Goal: Transaction & Acquisition: Download file/media

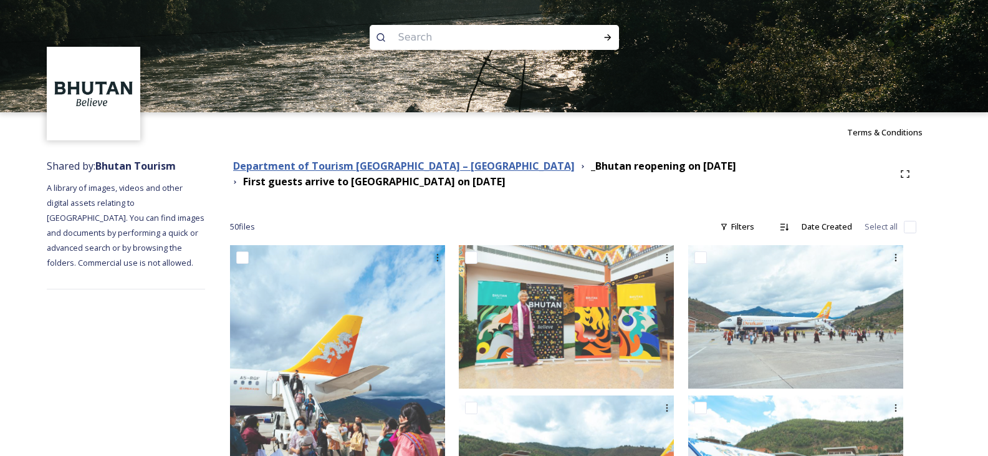
click at [341, 161] on strong "Department of Tourism [GEOGRAPHIC_DATA] – [GEOGRAPHIC_DATA]" at bounding box center [404, 166] width 342 height 14
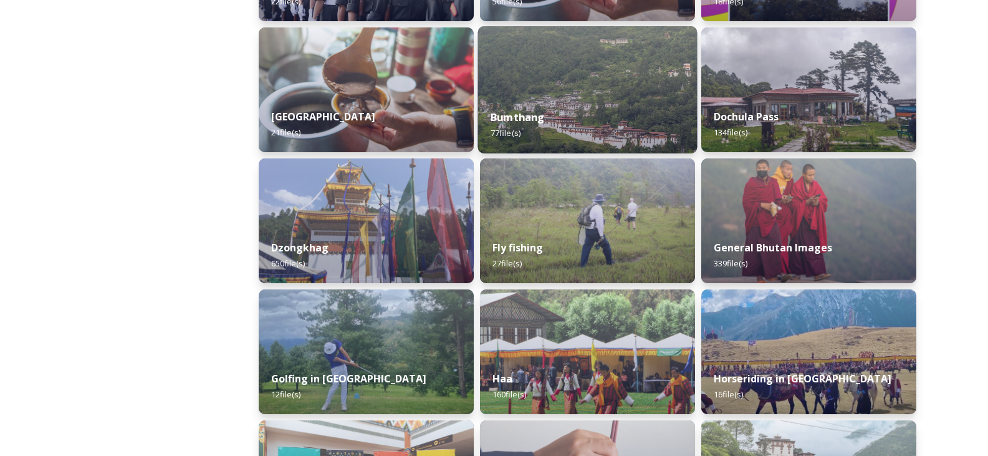
scroll to position [436, 0]
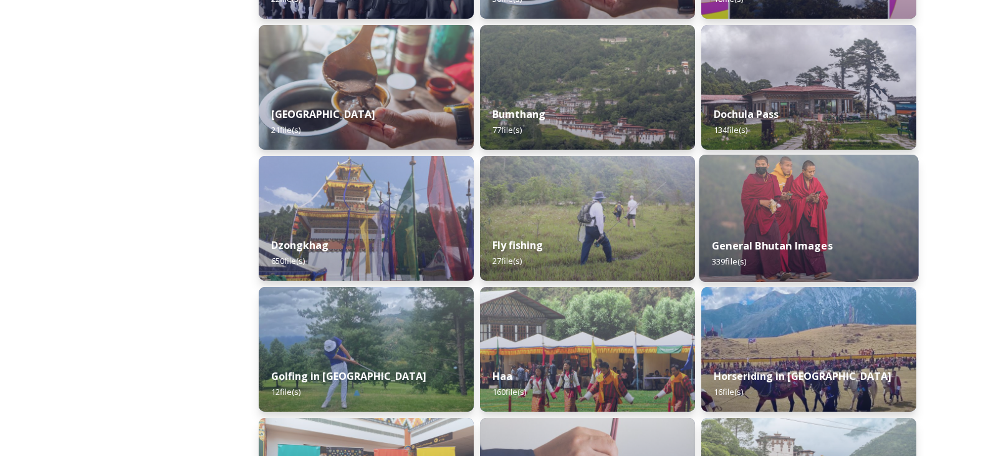
click at [785, 193] on img at bounding box center [808, 218] width 219 height 127
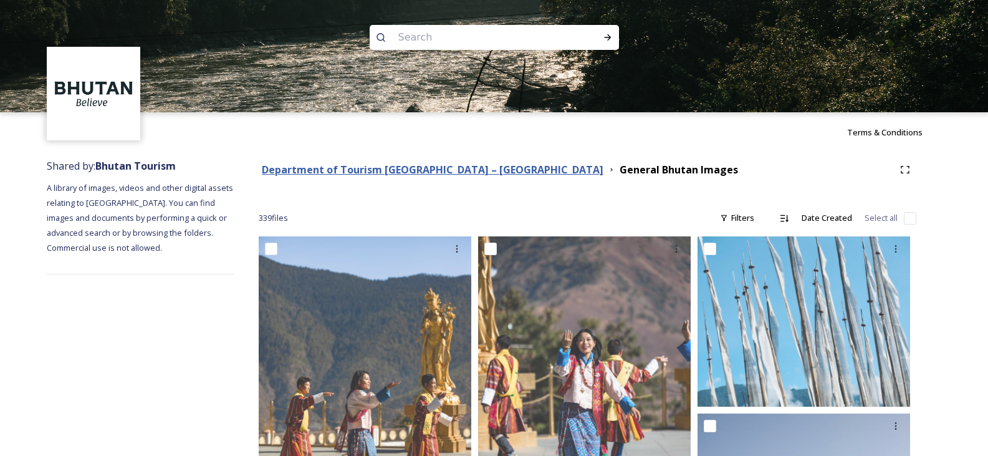
click at [418, 169] on strong "Department of Tourism [GEOGRAPHIC_DATA] – [GEOGRAPHIC_DATA]" at bounding box center [433, 170] width 342 height 14
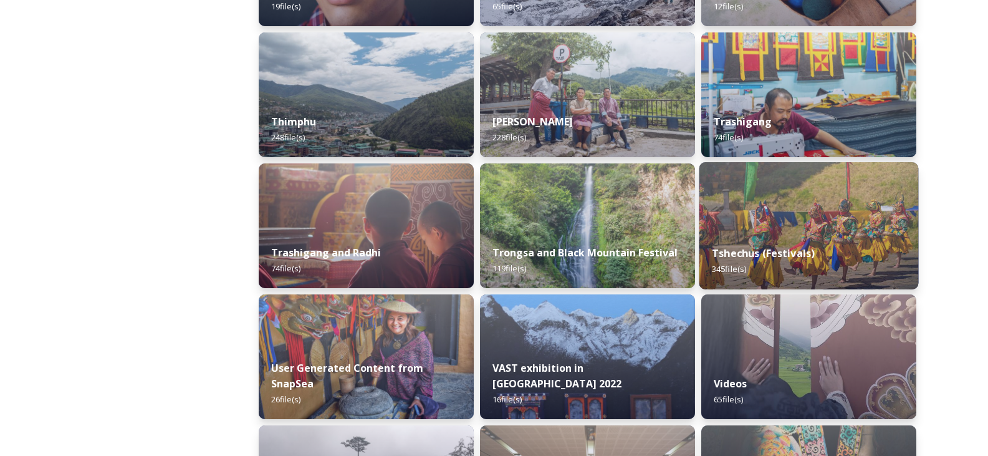
scroll to position [1496, 0]
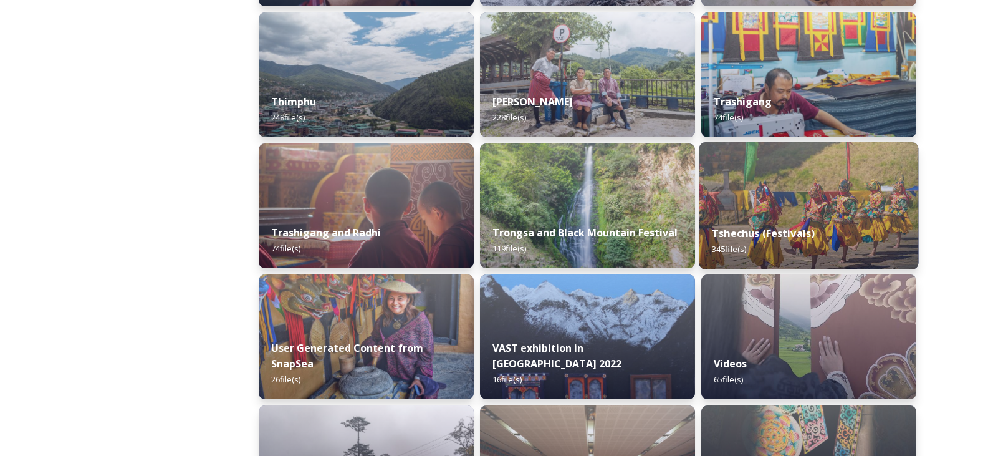
click at [787, 189] on img at bounding box center [808, 205] width 219 height 127
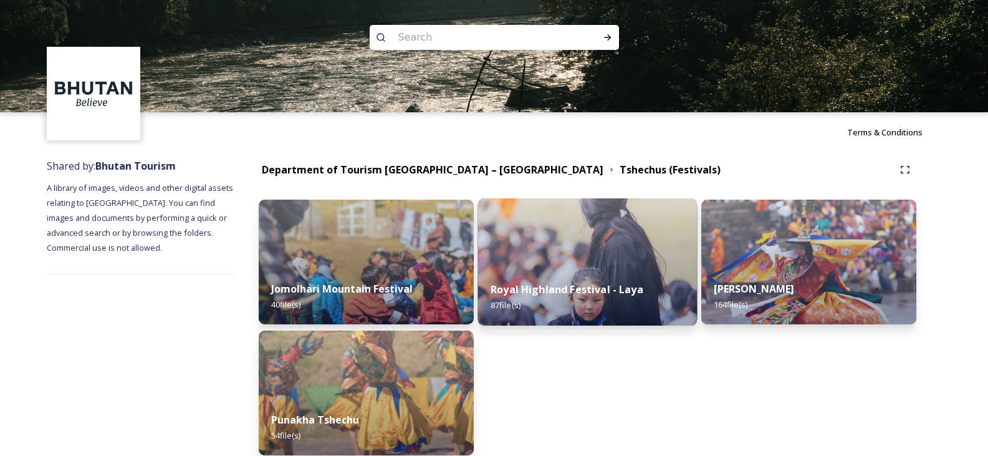
click at [549, 224] on img at bounding box center [587, 261] width 219 height 127
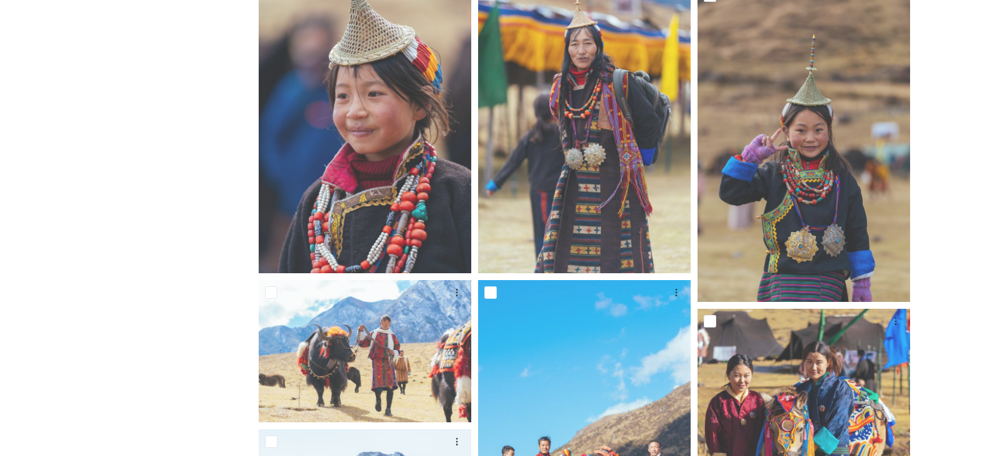
scroll to position [561, 0]
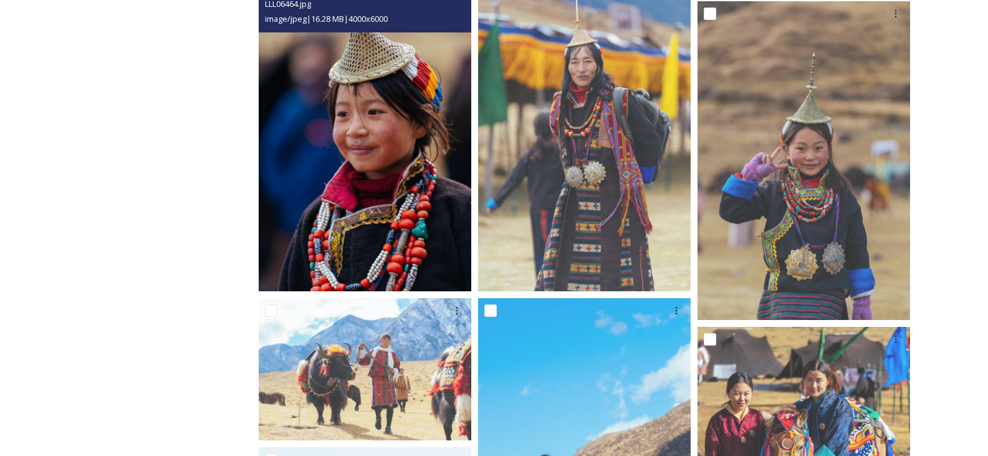
click at [366, 148] on img at bounding box center [365, 132] width 213 height 319
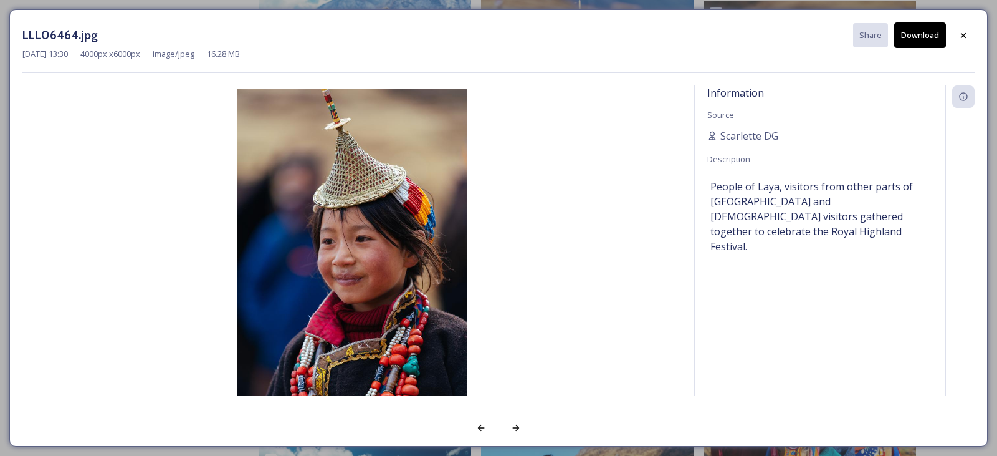
click at [891, 44] on div "LLL06464.jpg Share Download" at bounding box center [498, 35] width 952 height 26
click at [914, 37] on button "Download" at bounding box center [920, 35] width 52 height 26
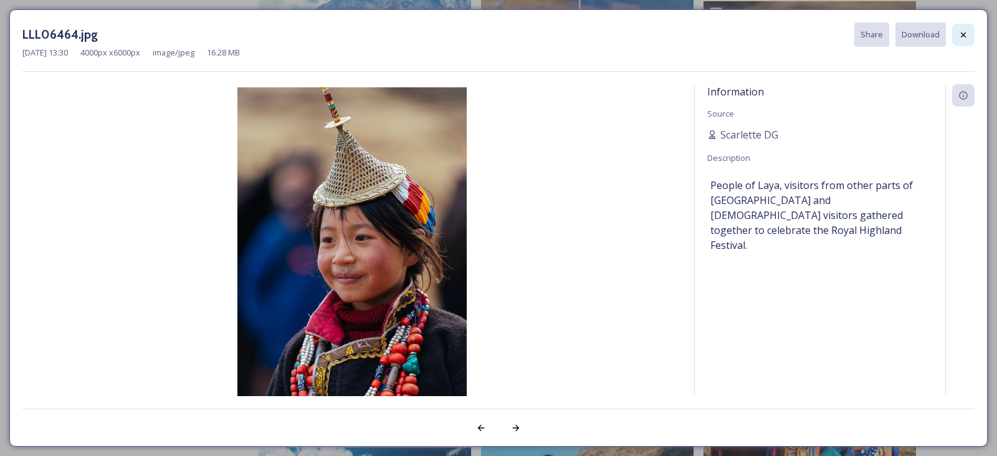
click at [961, 43] on div at bounding box center [963, 35] width 22 height 22
